Goal: Task Accomplishment & Management: Use online tool/utility

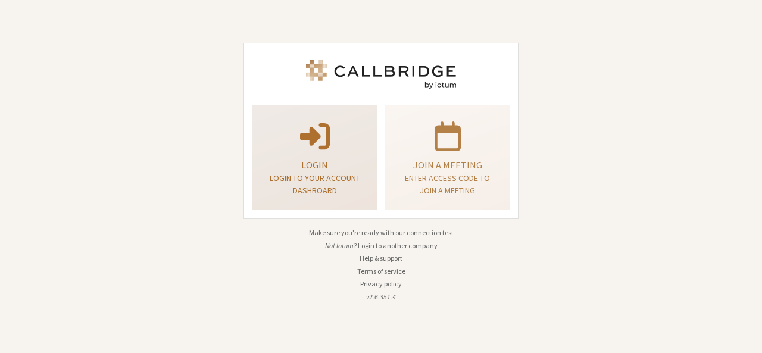
click at [314, 162] on p "Login" at bounding box center [314, 165] width 95 height 14
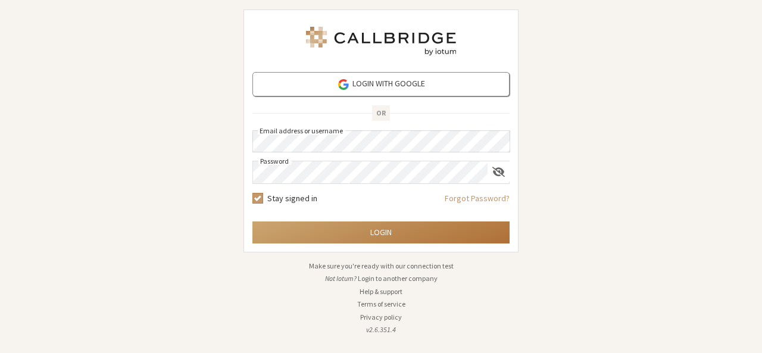
click at [382, 228] on button "Login" at bounding box center [380, 232] width 257 height 22
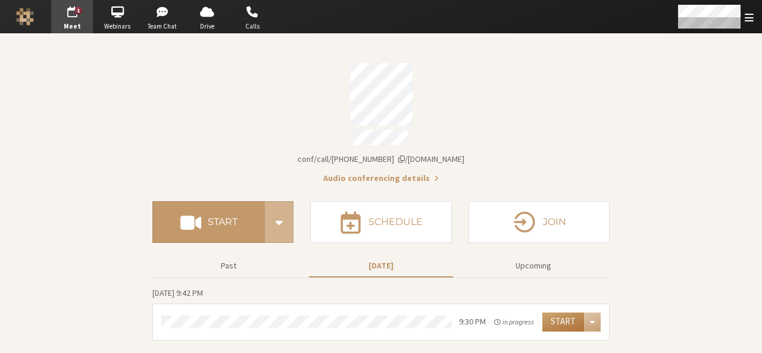
click at [562, 316] on button "Start" at bounding box center [563, 321] width 42 height 19
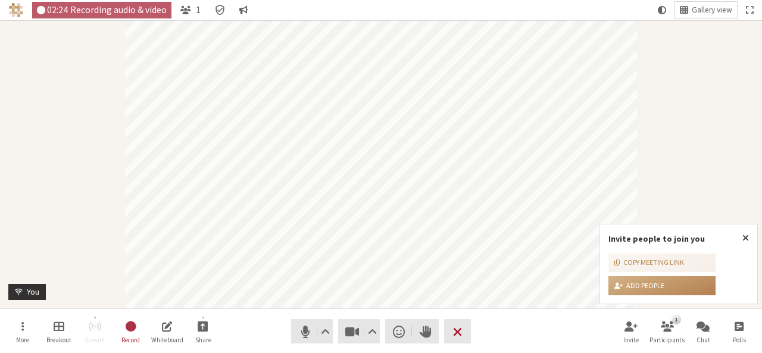
click at [462, 334] on button "Leave" at bounding box center [457, 331] width 27 height 24
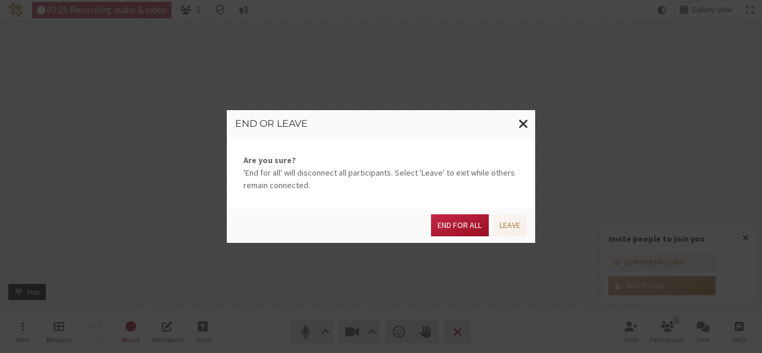
click at [471, 218] on button "End for all" at bounding box center [459, 225] width 57 height 22
